Goal: Navigation & Orientation: Find specific page/section

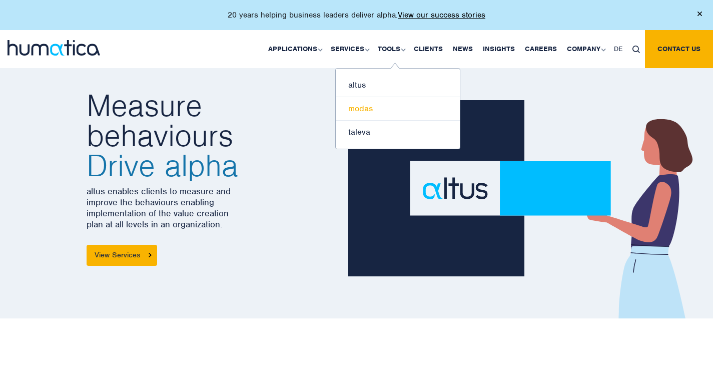
click at [366, 108] on link "modas" at bounding box center [398, 109] width 124 height 24
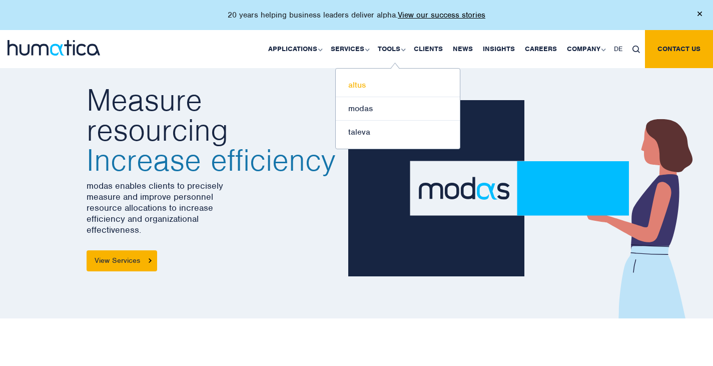
click at [379, 84] on link "altus" at bounding box center [398, 86] width 124 height 24
